Goal: Transaction & Acquisition: Purchase product/service

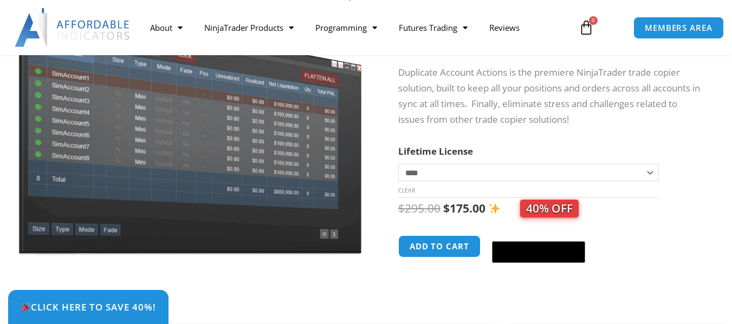
click at [650, 174] on select "**********" at bounding box center [528, 172] width 261 height 17
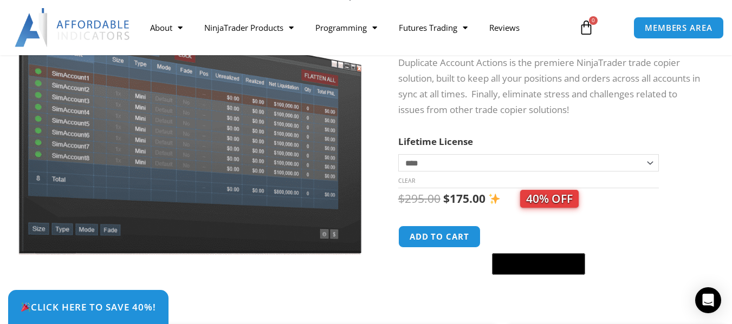
click at [681, 168] on form "**********" at bounding box center [551, 207] width 307 height 147
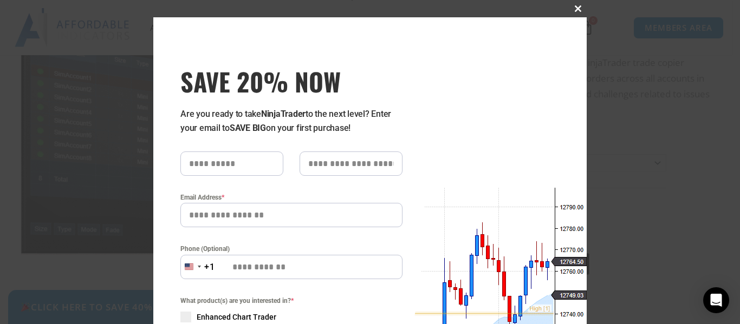
click at [576, 8] on span "SAVE 20% NOW popup" at bounding box center [577, 8] width 17 height 7
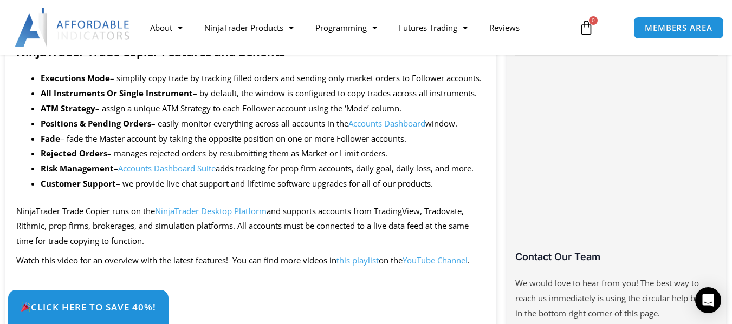
scroll to position [795, 0]
